Goal: Task Accomplishment & Management: Complete application form

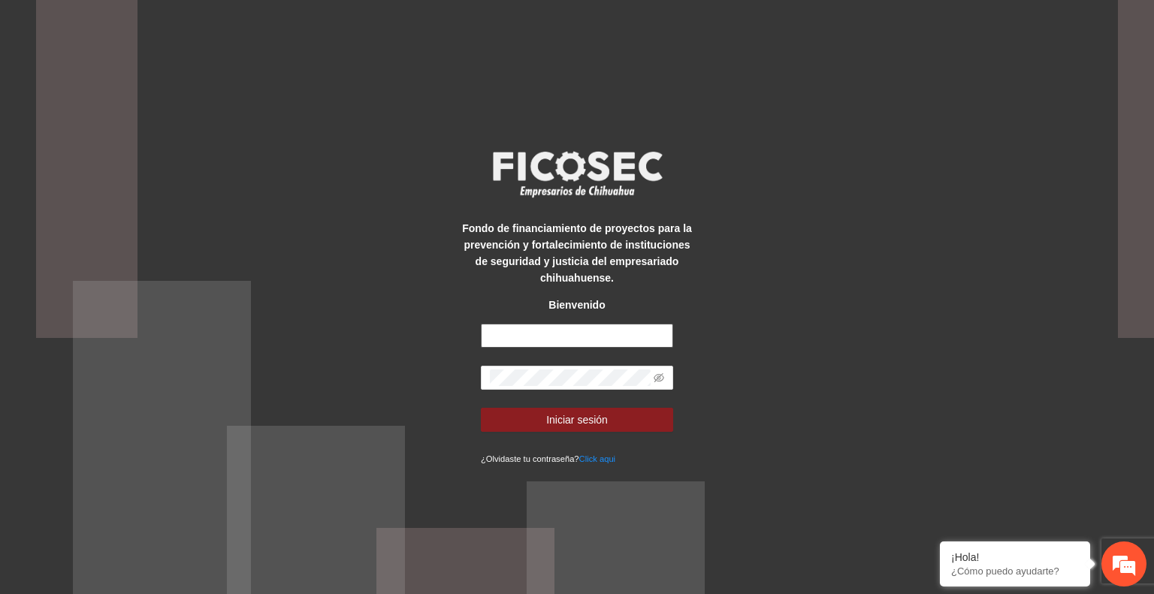
type input "**********"
click at [610, 420] on button "Iniciar sesión" at bounding box center [577, 420] width 192 height 24
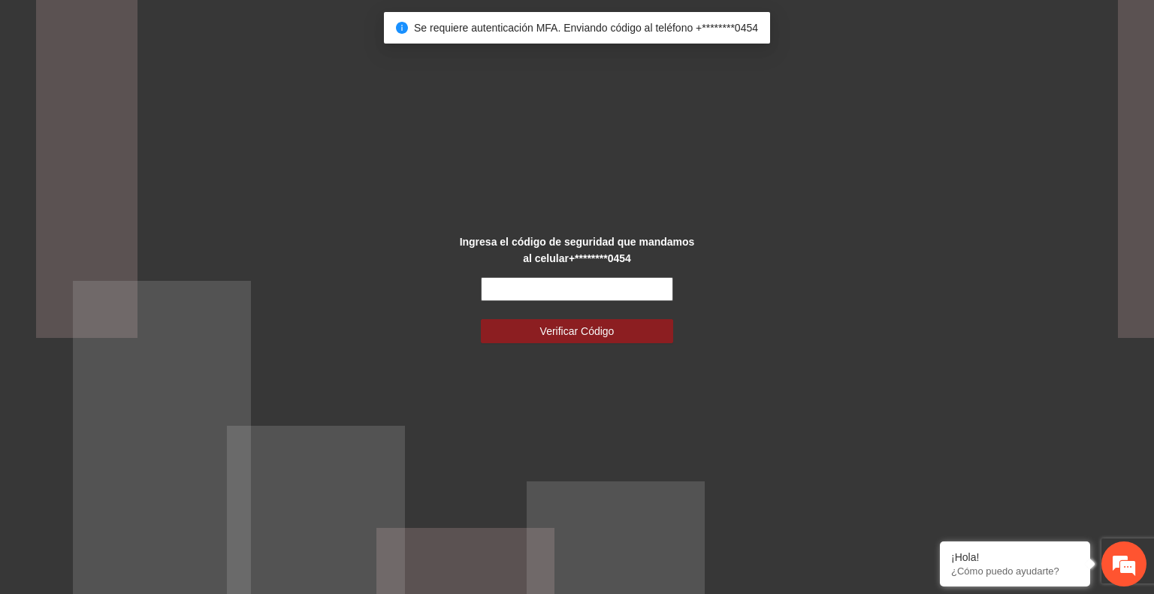
click at [548, 289] on input "text" at bounding box center [577, 289] width 192 height 24
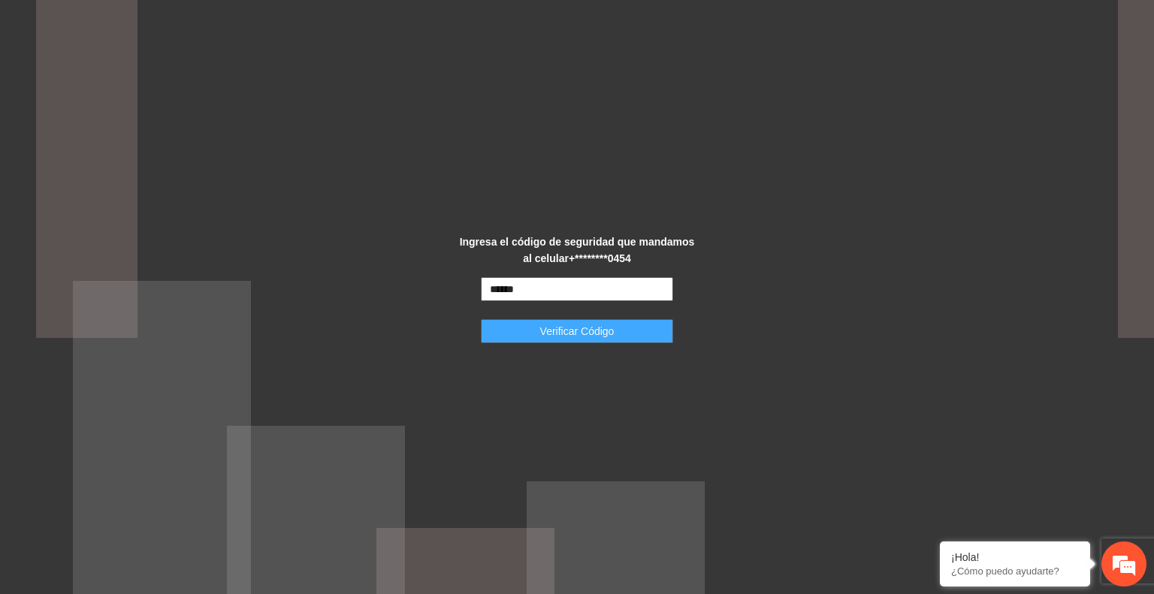
type input "******"
click at [589, 333] on span "Verificar Código" at bounding box center [577, 331] width 74 height 17
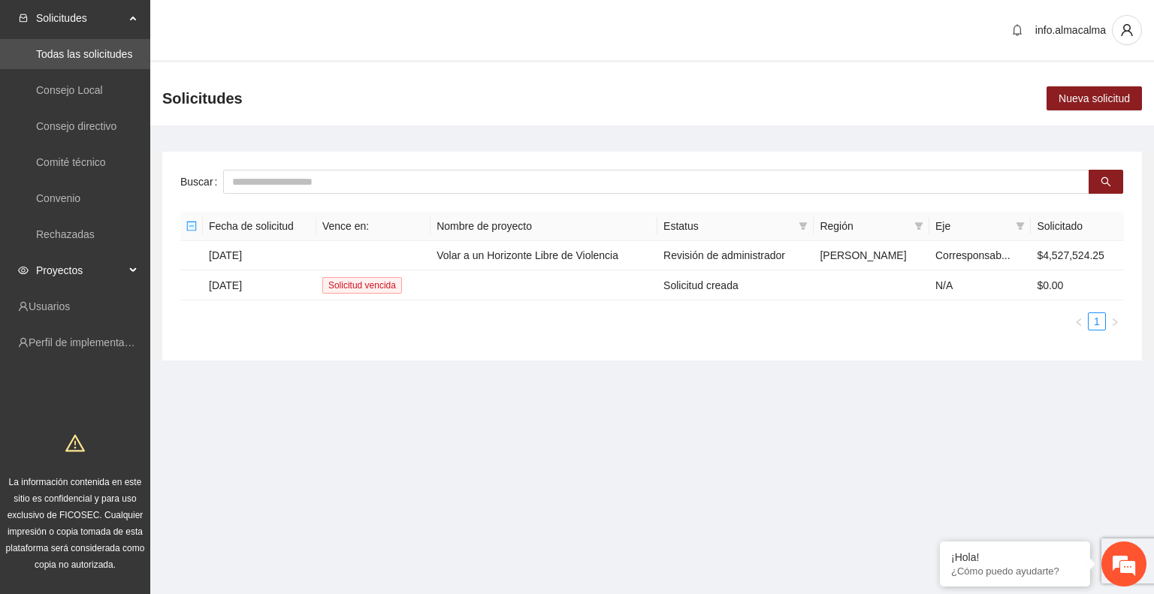
click at [99, 270] on span "Proyectos" at bounding box center [80, 270] width 89 height 30
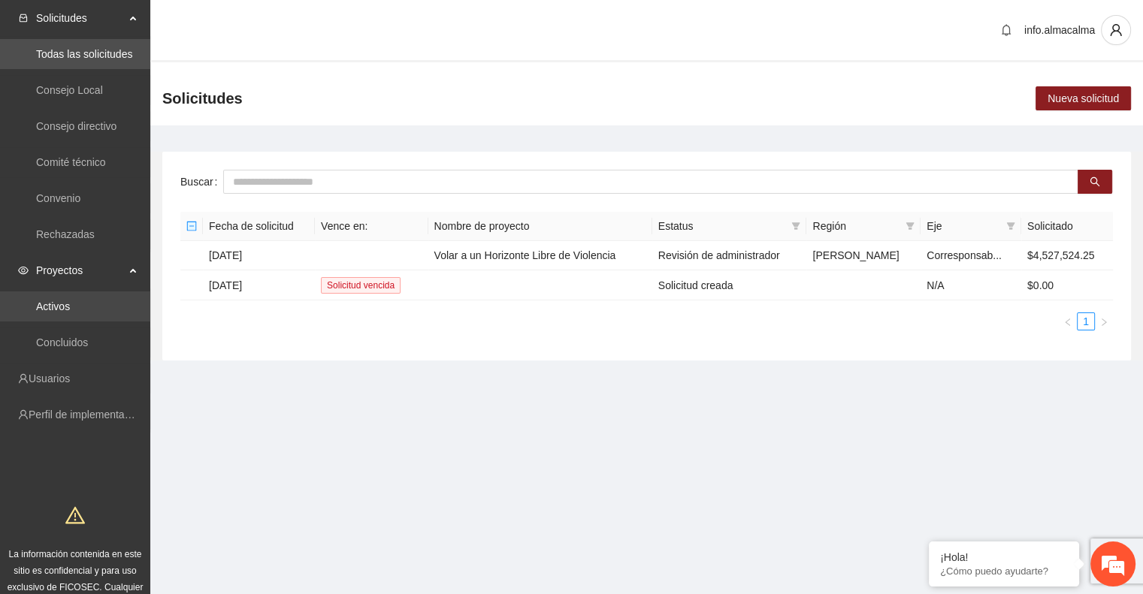
click at [70, 309] on link "Activos" at bounding box center [53, 307] width 34 height 12
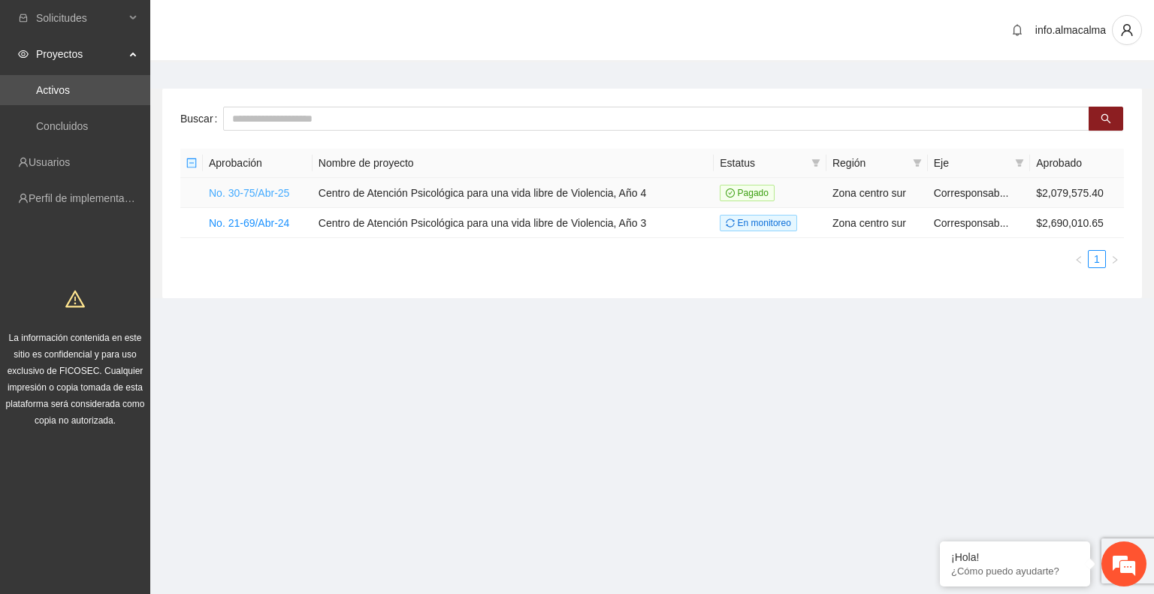
click at [245, 191] on link "No. 30-75/Abr-25" at bounding box center [249, 193] width 80 height 12
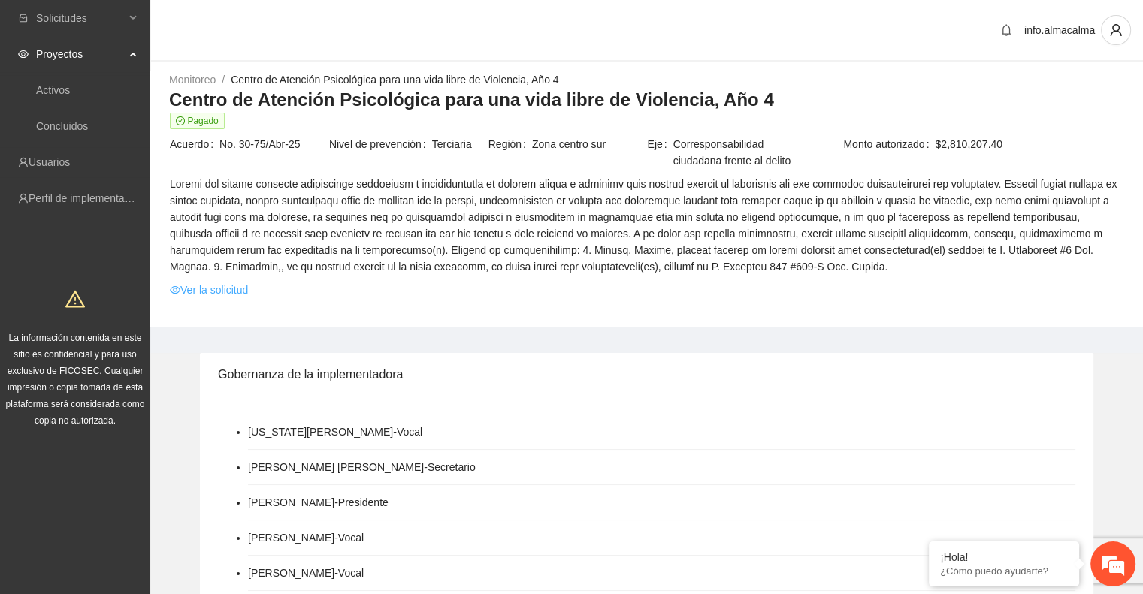
click at [231, 287] on link "Ver la solicitud" at bounding box center [209, 290] width 78 height 17
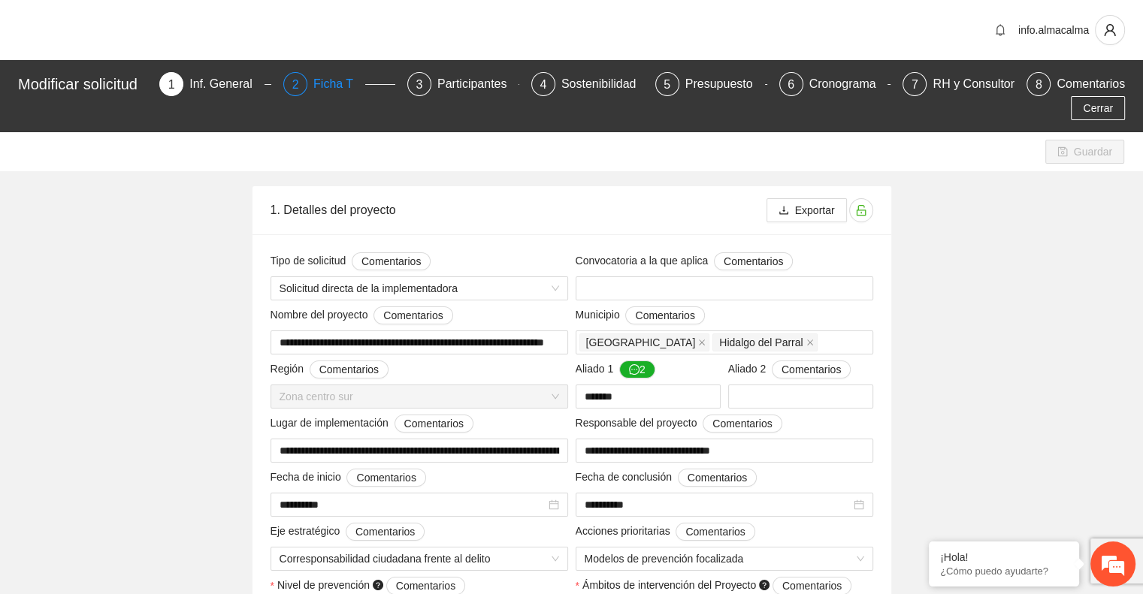
click at [347, 88] on div "Ficha T" at bounding box center [339, 84] width 52 height 24
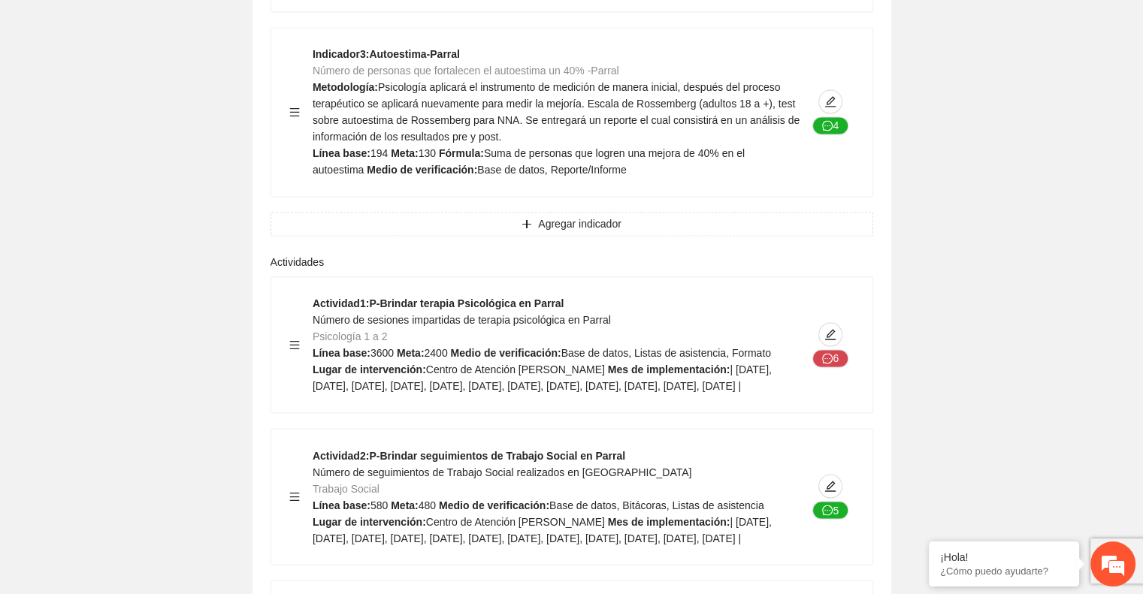
scroll to position [2446, 0]
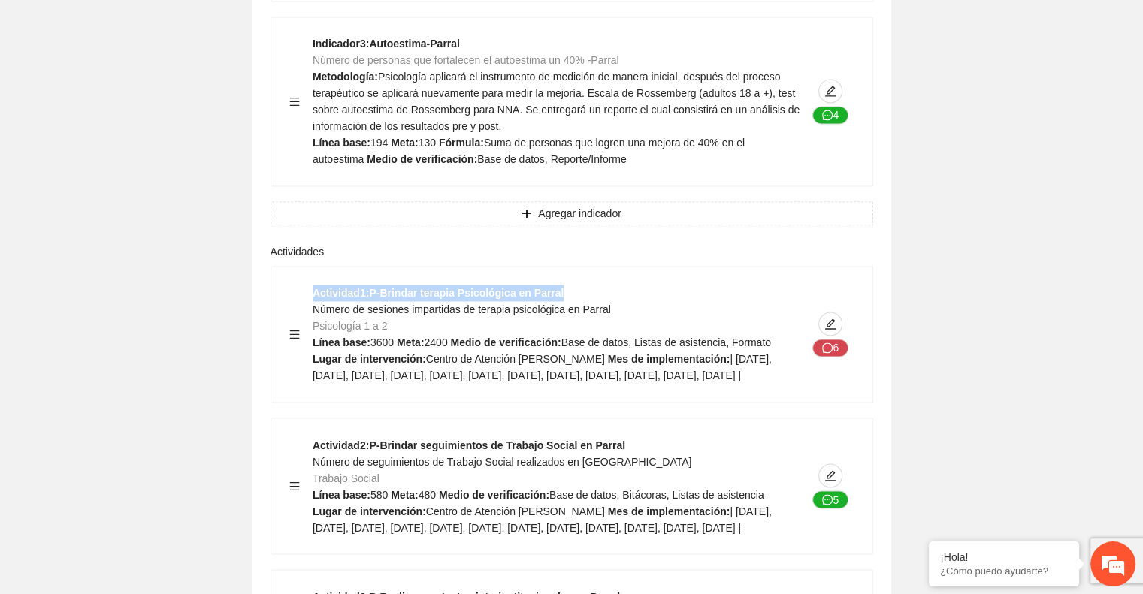
drag, startPoint x: 557, startPoint y: 266, endPoint x: 310, endPoint y: 273, distance: 247.3
click at [310, 285] on div "Actividad 1 : P-Brindar terapia Psicológica en Parral Número de sesiones impart…" at bounding box center [571, 334] width 565 height 99
copy strong "Actividad 1 : P-Brindar terapia Psicológica en Parral"
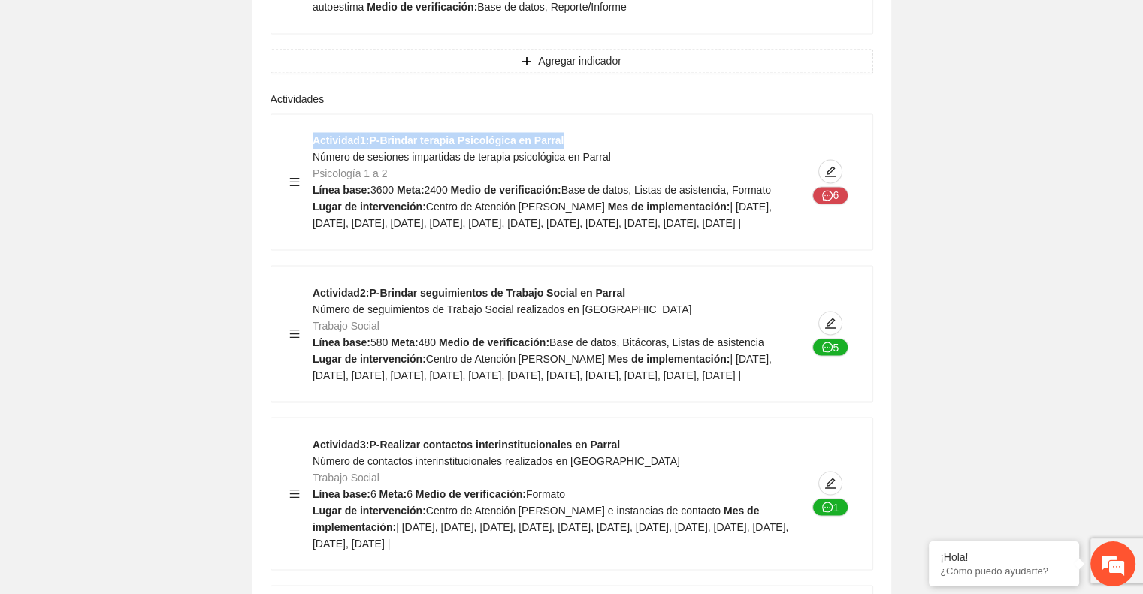
scroll to position [2599, 0]
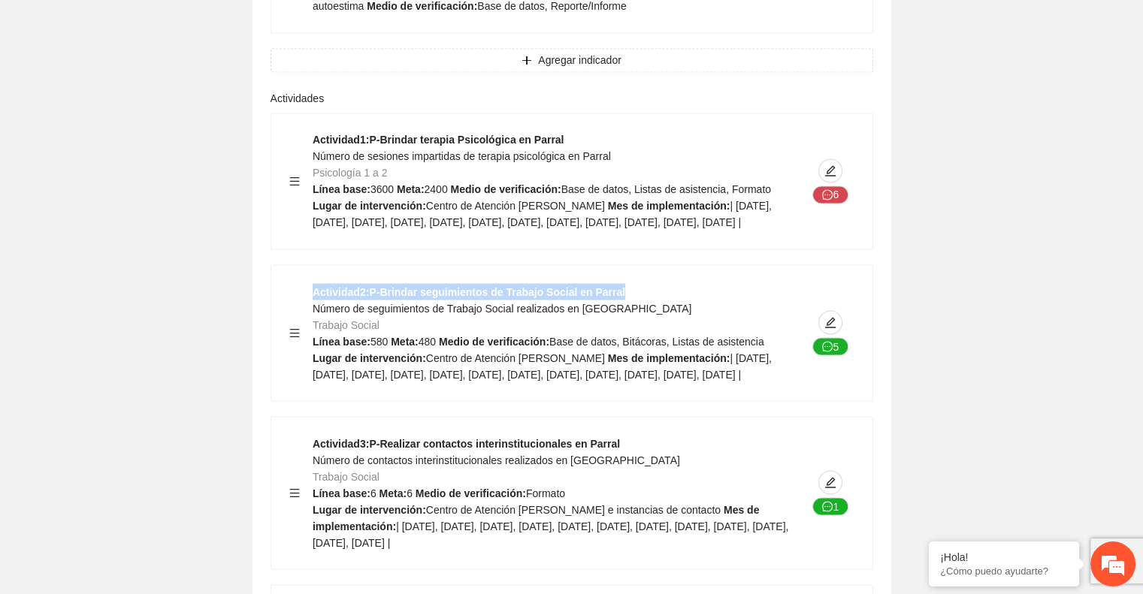
drag, startPoint x: 623, startPoint y: 279, endPoint x: 295, endPoint y: 278, distance: 327.6
click at [295, 283] on div "Actividad 2 : P-Brindar seguimientos de Trabajo Social en Parral Número de segu…" at bounding box center [571, 332] width 565 height 99
copy strong "Actividad 2 : P-Brindar seguimientos de Trabajo Social en Parral"
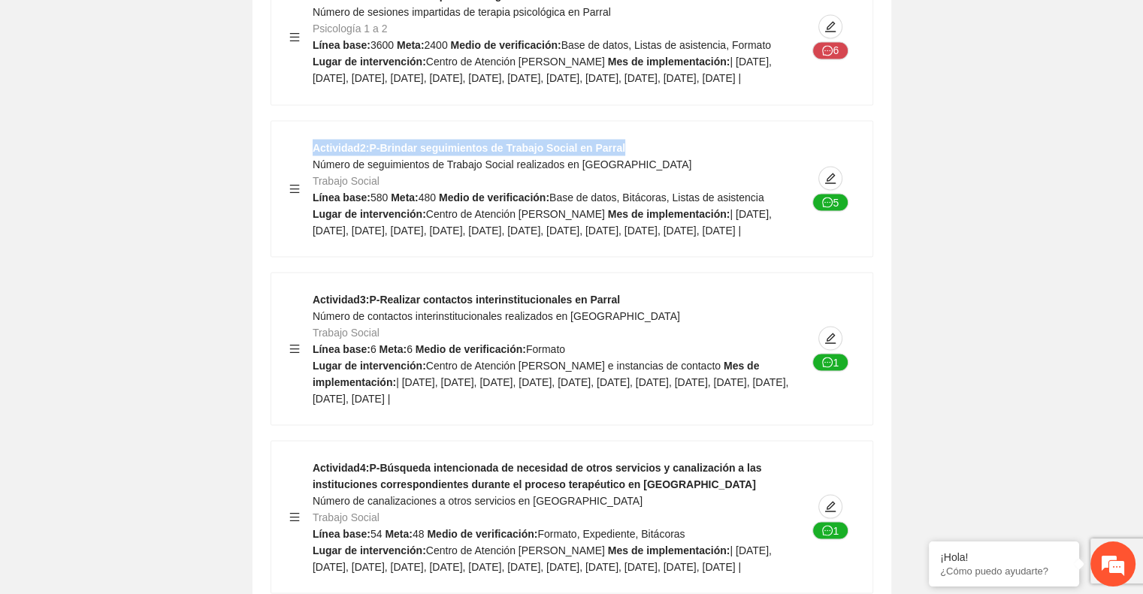
scroll to position [2745, 0]
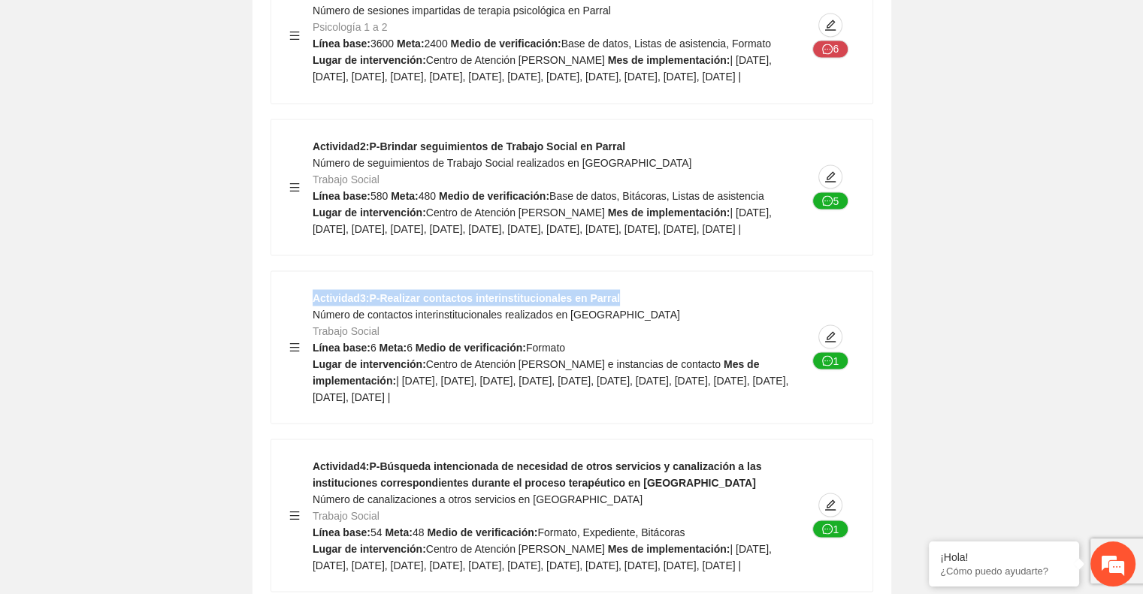
drag, startPoint x: 315, startPoint y: 303, endPoint x: 612, endPoint y: 294, distance: 297.6
click at [612, 294] on div "Actividad 3 : P-Realizar contactos interinstitucionales en Parral Número de con…" at bounding box center [560, 347] width 494 height 116
copy strong "Actividad 3 : P-Realizar contactos interinstitucionales en Parral"
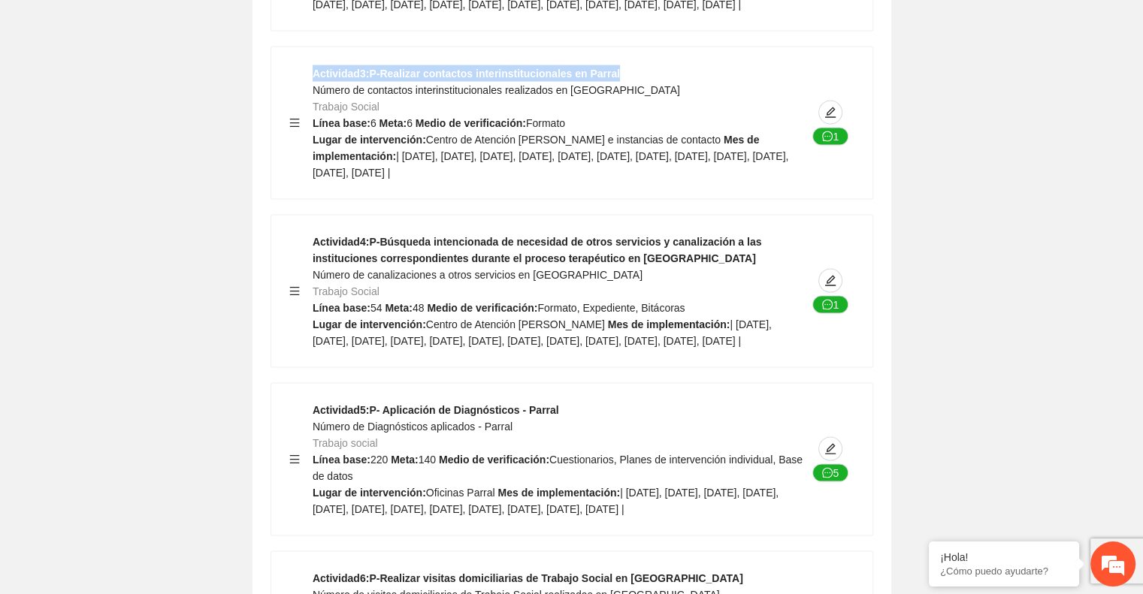
scroll to position [2971, 0]
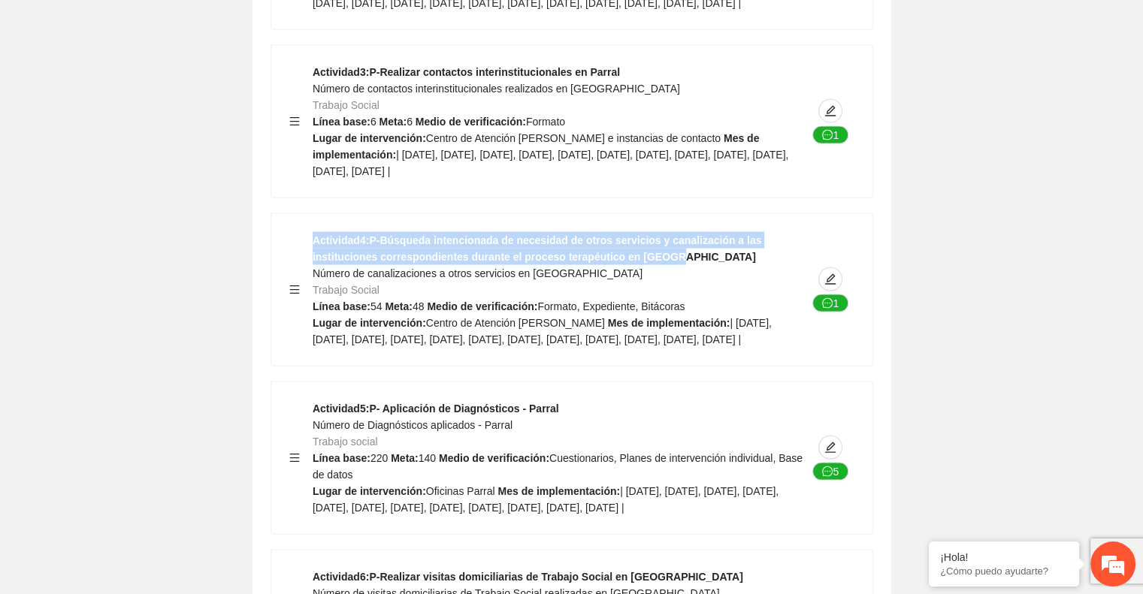
drag, startPoint x: 312, startPoint y: 246, endPoint x: 615, endPoint y: 267, distance: 303.5
click at [615, 267] on div "Actividad 4 : P-Búsqueda intencionada de necesidad de otros servicios y canaliz…" at bounding box center [560, 290] width 494 height 116
copy strong "Actividad 4 : P-Búsqueda intencionada de necesidad de otros servicios y canaliz…"
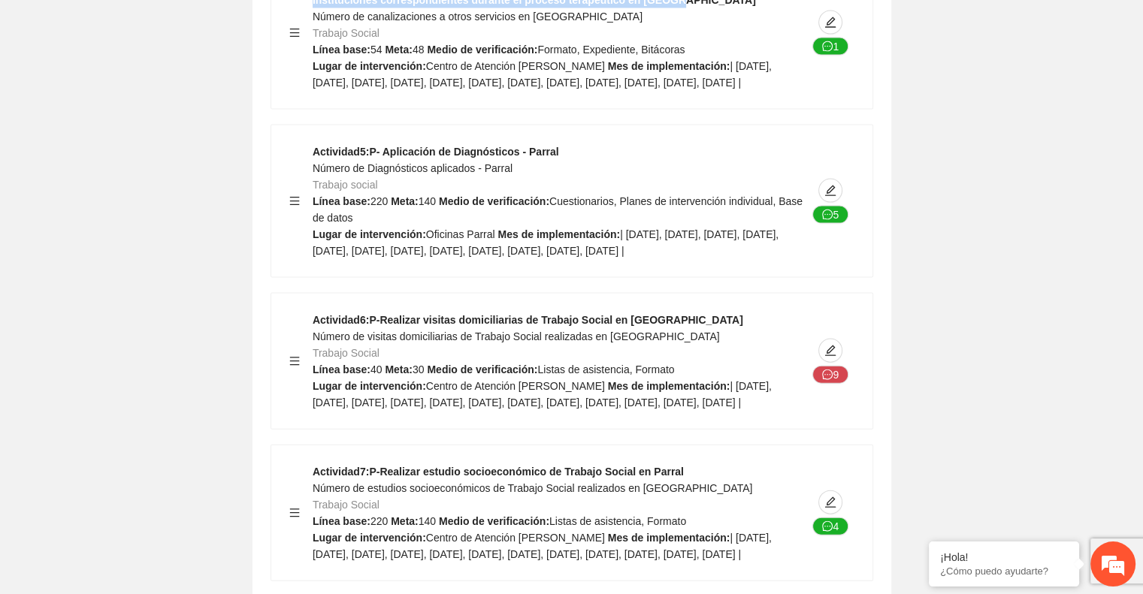
scroll to position [3232, 0]
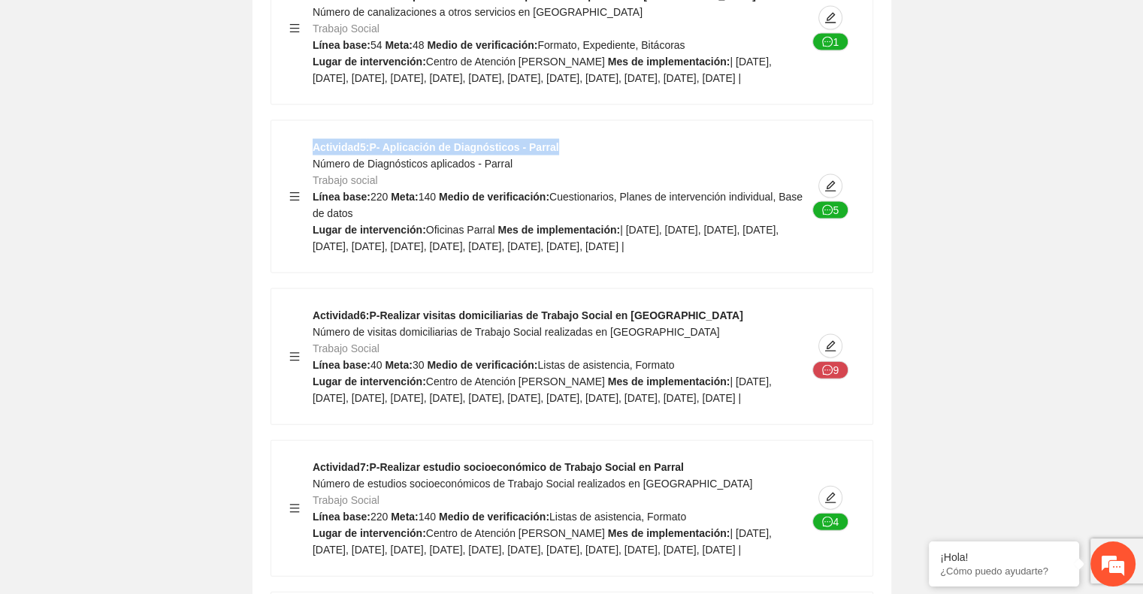
drag, startPoint x: 313, startPoint y: 167, endPoint x: 569, endPoint y: 171, distance: 256.2
click at [569, 171] on div "Actividad 5 : P- Aplicación de Diagnósticos - Parral Número de Diagnósticos apl…" at bounding box center [560, 197] width 494 height 116
copy strong "Actividad 5 : P- Aplicación de Diagnósticos - Parral"
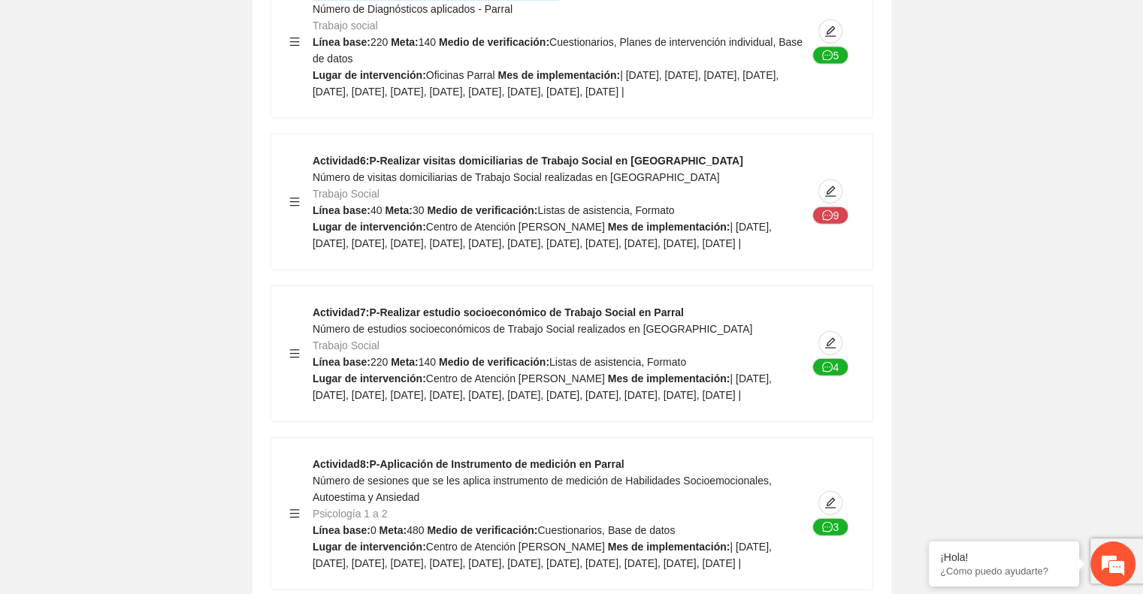
scroll to position [3404, 0]
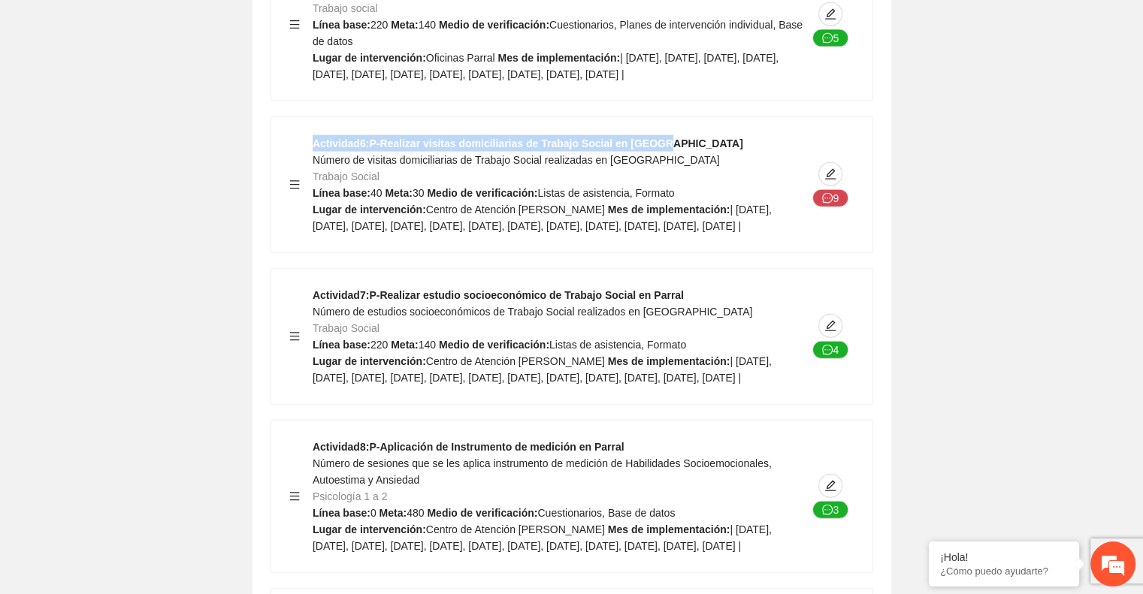
drag, startPoint x: 314, startPoint y: 180, endPoint x: 656, endPoint y: 162, distance: 342.3
click at [656, 162] on div "Actividad 6 : P-Realizar visitas domiciliarias de Trabajo Social en Parral Núme…" at bounding box center [571, 184] width 601 height 135
copy strong "Actividad 6 : P-Realizar visitas domiciliarias de Trabajo Social en Parral"
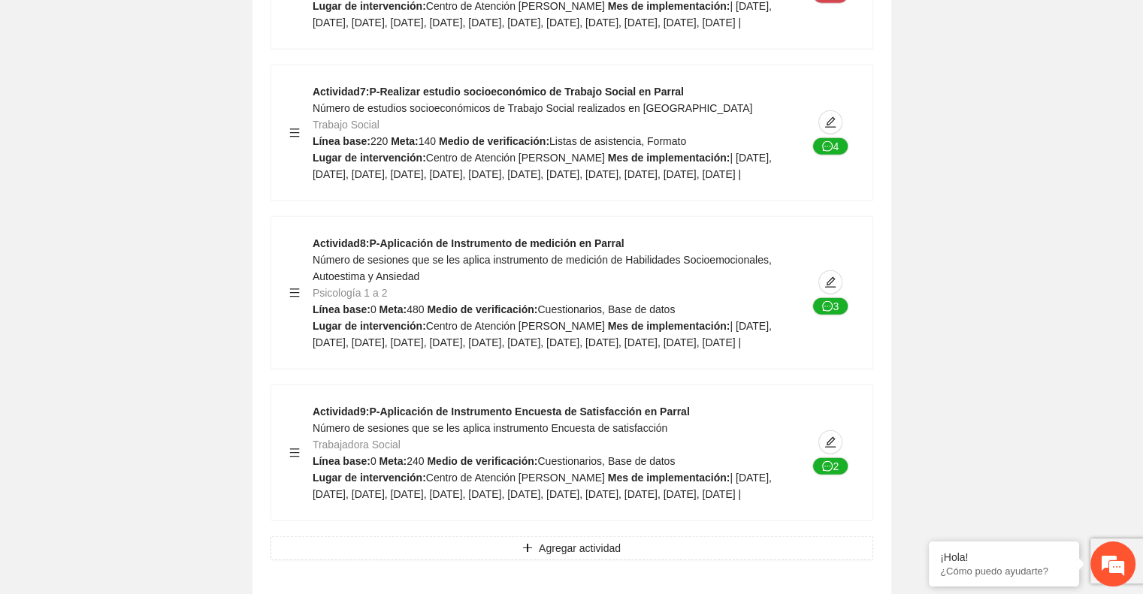
scroll to position [3617, 0]
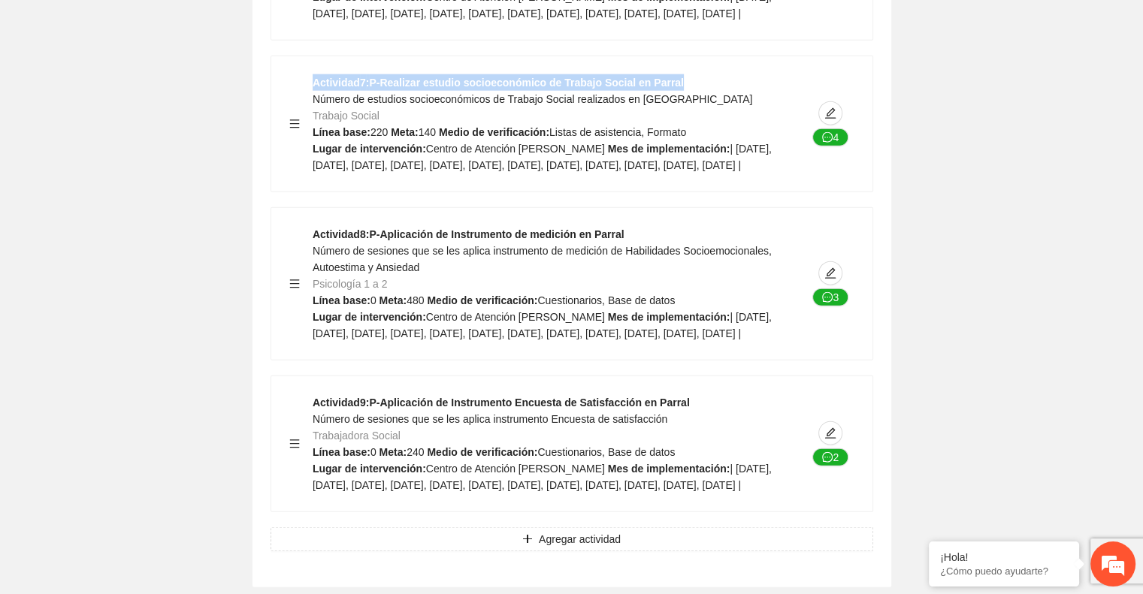
drag, startPoint x: 313, startPoint y: 135, endPoint x: 688, endPoint y: 130, distance: 375.7
click at [688, 130] on div "Actividad 7 : P-Realizar estudio socioeconómico de Trabajo Social en Parral Núm…" at bounding box center [560, 123] width 494 height 99
copy strong "Actividad 7 : P-Realizar estudio socioeconómico de Trabajo Social en Parral"
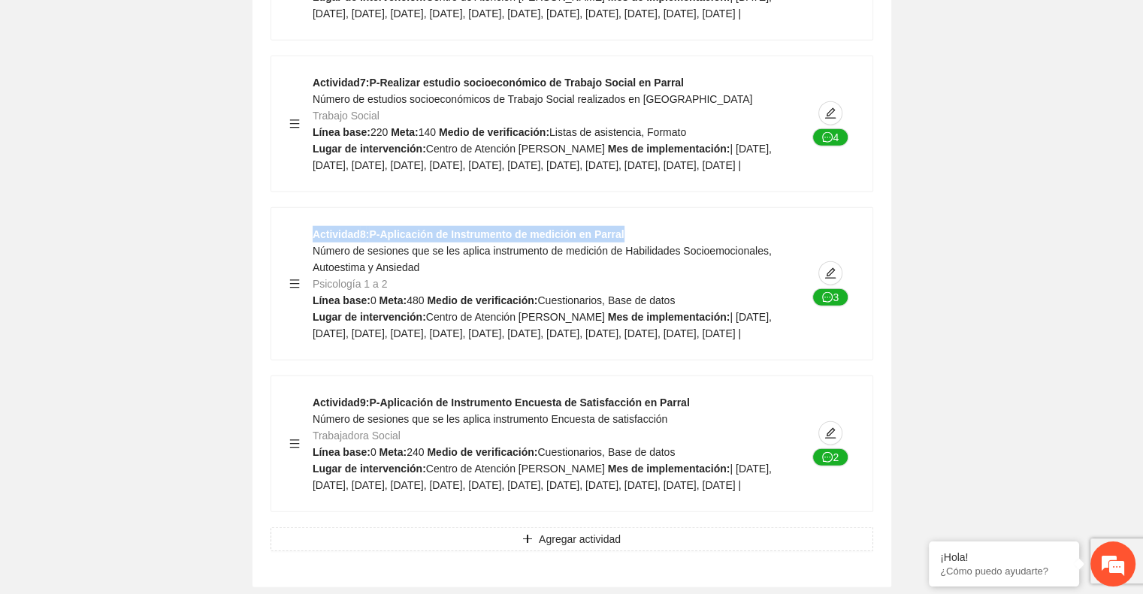
drag, startPoint x: 313, startPoint y: 303, endPoint x: 667, endPoint y: 298, distance: 354.6
click at [667, 298] on div "Actividad 8 : P-Aplicación de Instrumento de medición en Parral Número de sesio…" at bounding box center [560, 284] width 494 height 116
copy strong "Actividad 8 : P-Aplicación de Instrumento de medición en Parral"
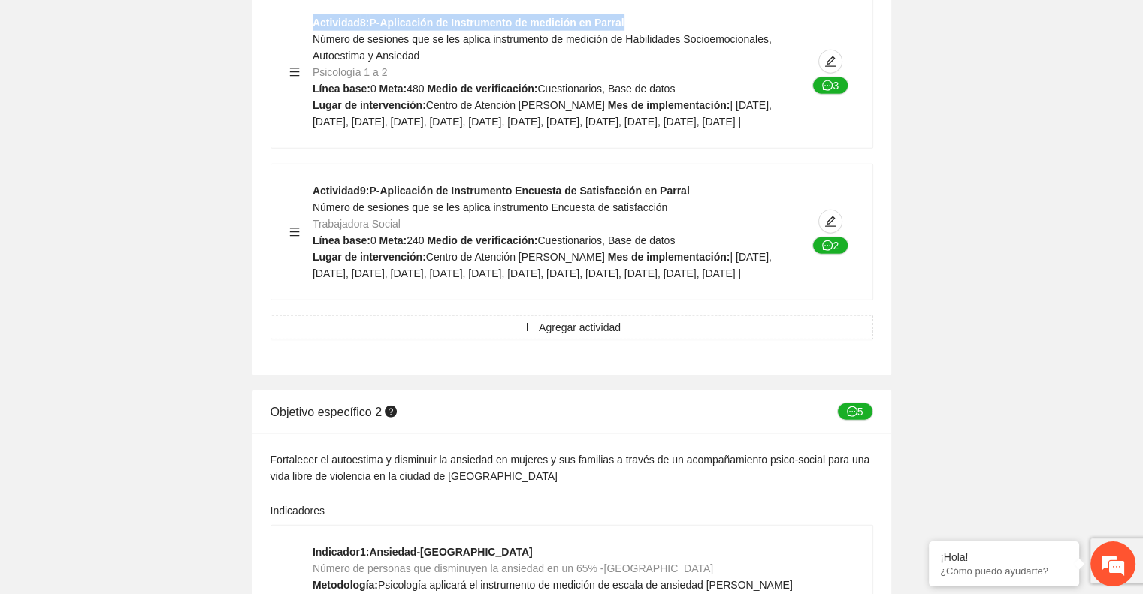
scroll to position [3831, 0]
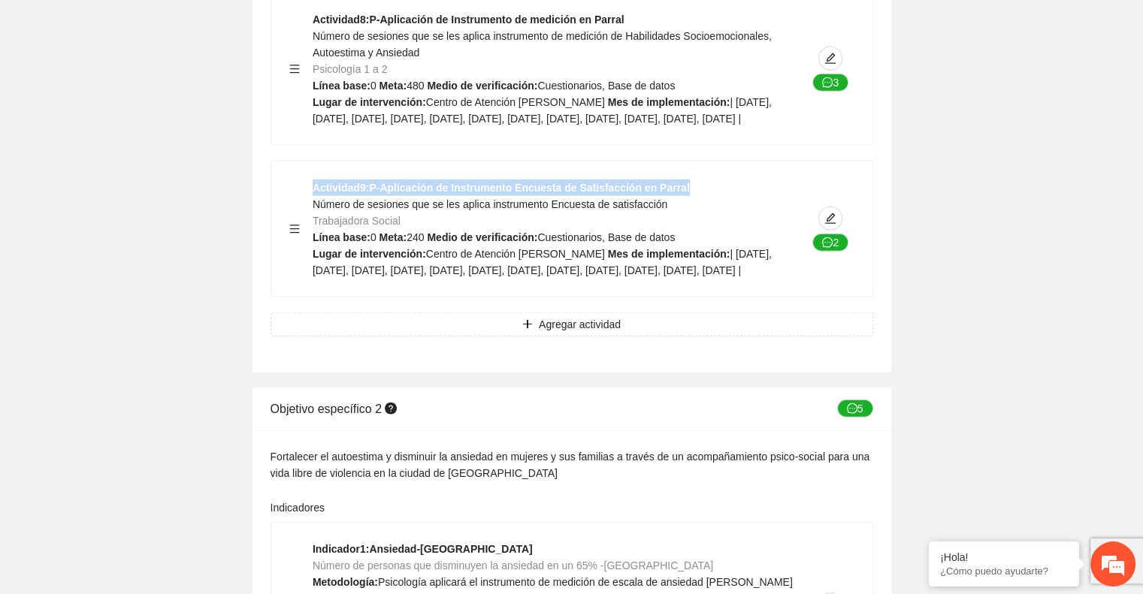
drag, startPoint x: 314, startPoint y: 272, endPoint x: 672, endPoint y: 273, distance: 358.4
click at [672, 273] on div "Actividad 9 : P-Aplicación de Instrumento Encuesta de Satisfacción en Parral Nú…" at bounding box center [560, 229] width 494 height 99
copy strong "Actividad 9 : P-Aplicación de Instrumento Encuesta de Satisfacción en Parral"
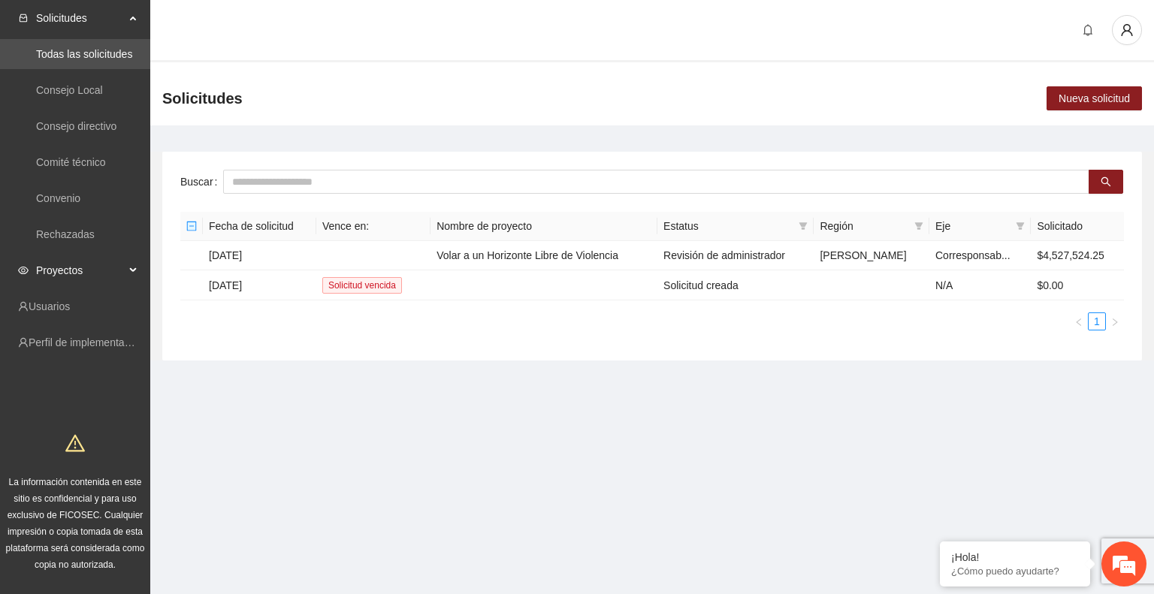
click at [28, 278] on div "Proyectos" at bounding box center [75, 270] width 150 height 30
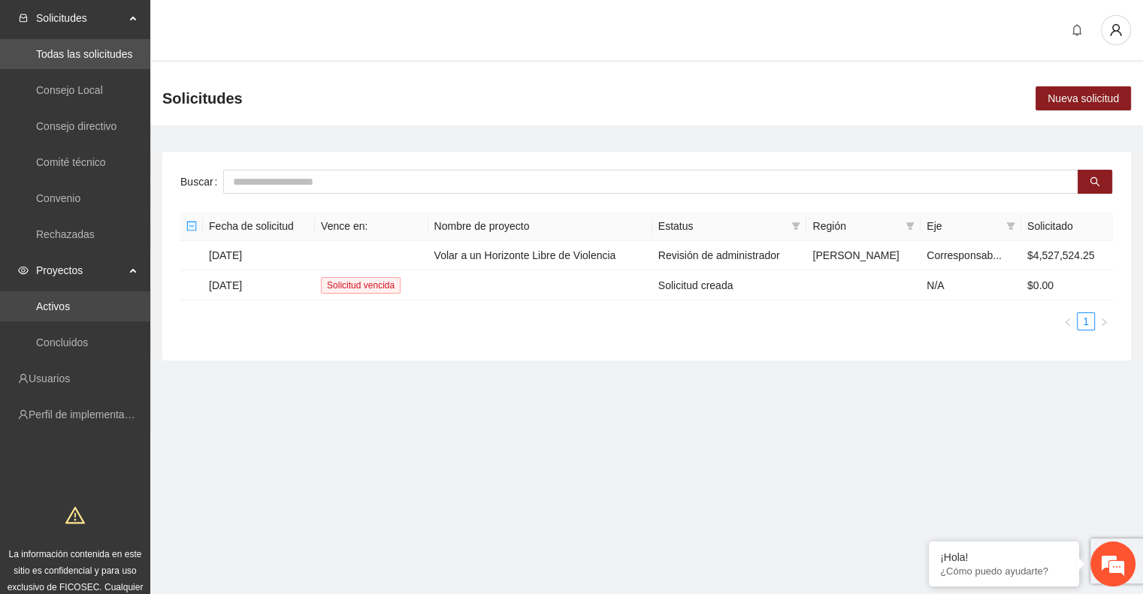
click at [70, 301] on link "Activos" at bounding box center [53, 307] width 34 height 12
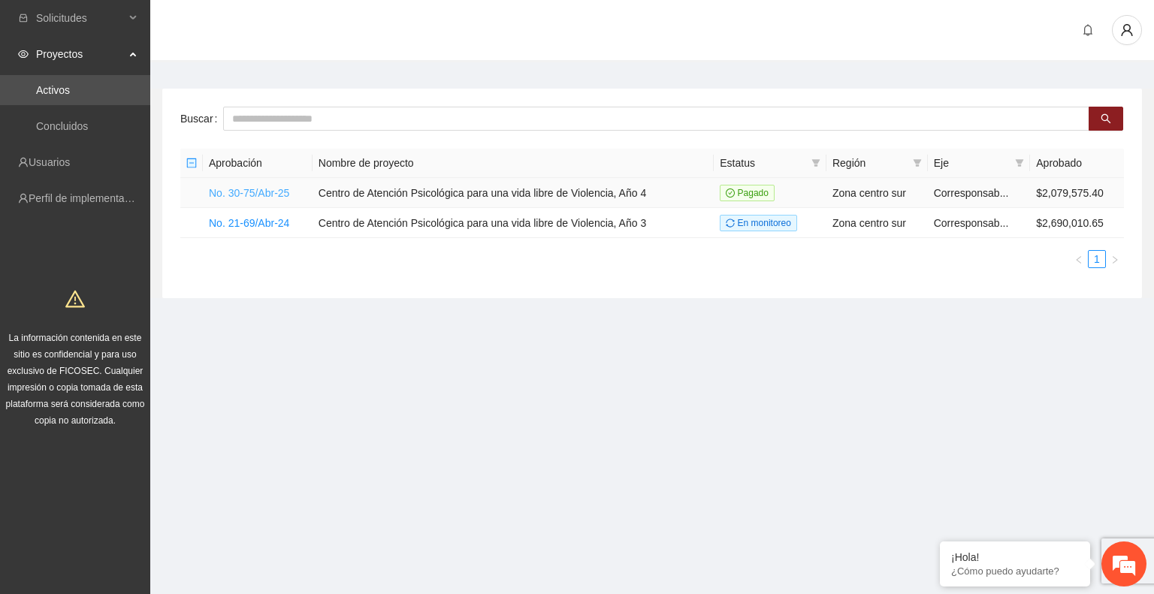
click at [245, 194] on link "No. 30-75/Abr-25" at bounding box center [249, 193] width 80 height 12
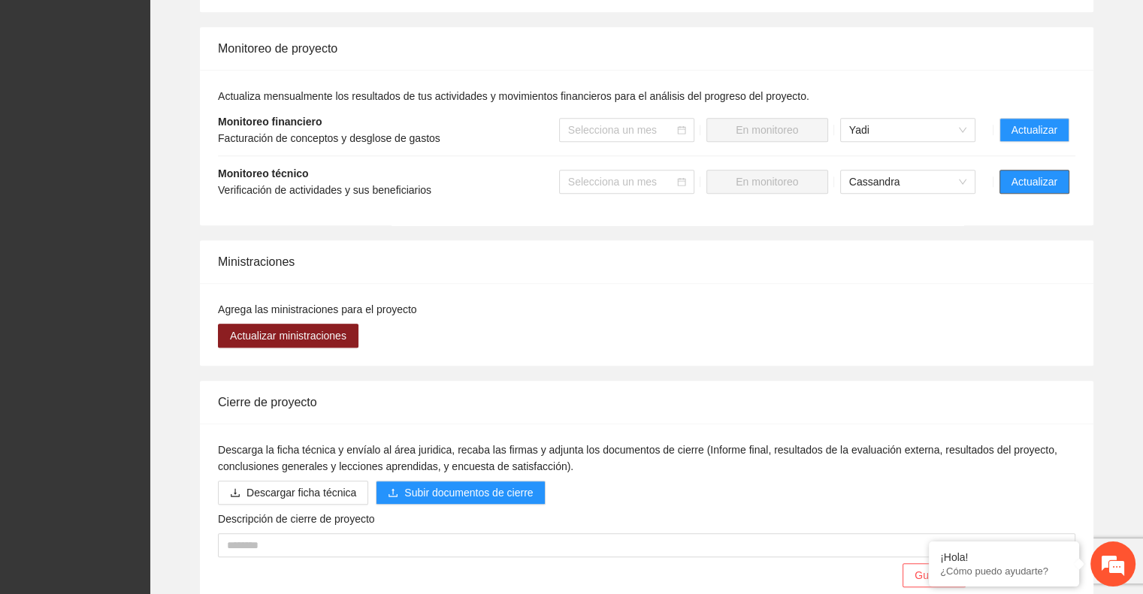
click at [1049, 174] on span "Actualizar" at bounding box center [1034, 182] width 46 height 17
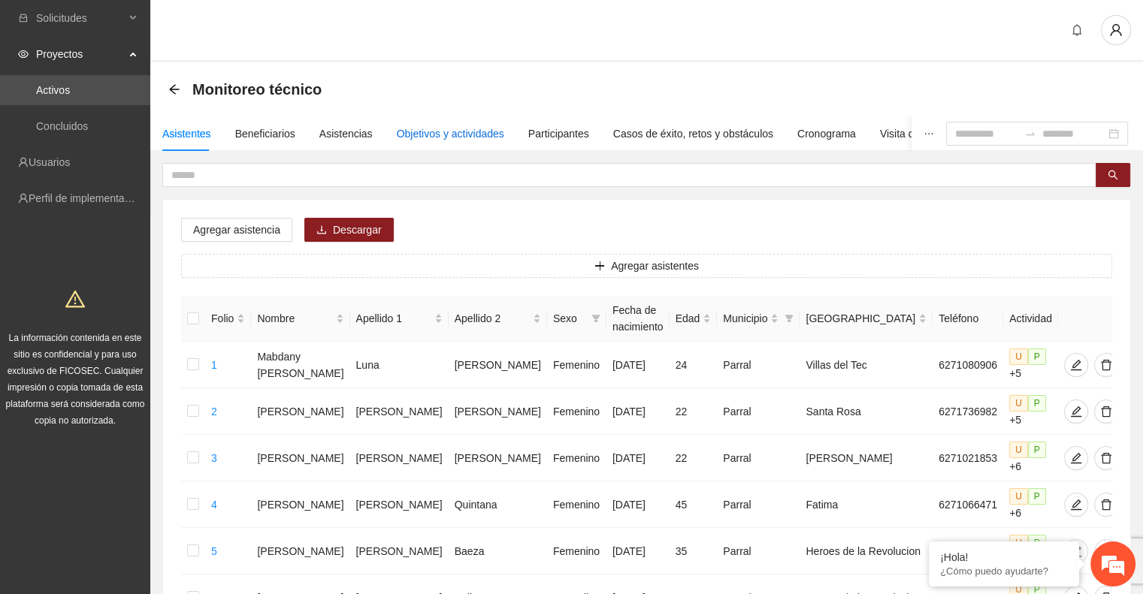
click at [487, 130] on div "Objetivos y actividades" at bounding box center [450, 133] width 107 height 17
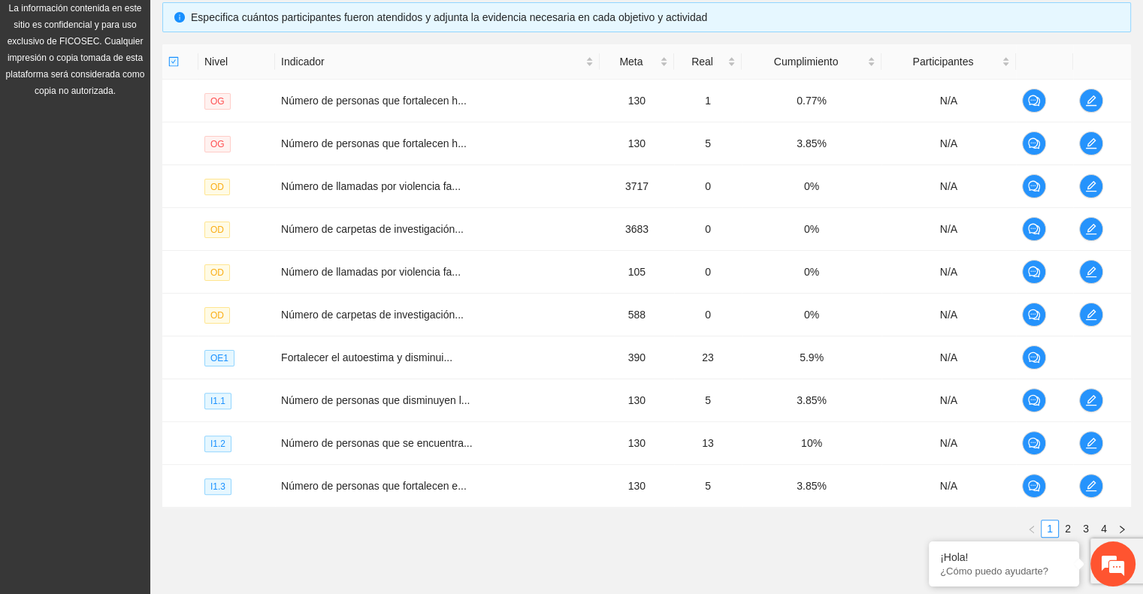
scroll to position [331, 0]
click at [1069, 525] on link "2" at bounding box center [1067, 528] width 17 height 17
